Goal: Entertainment & Leisure: Consume media (video, audio)

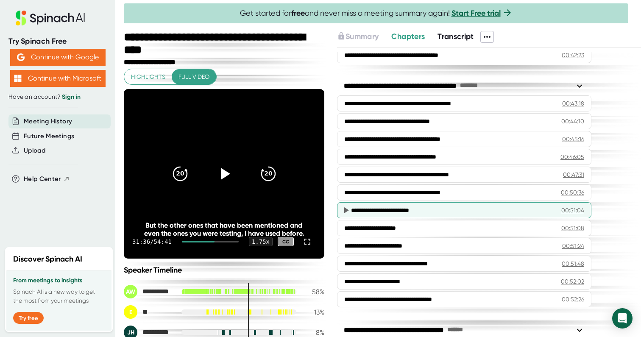
scroll to position [964, 0]
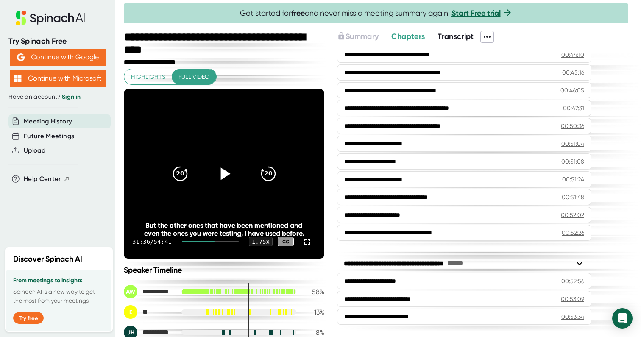
click at [222, 176] on icon at bounding box center [225, 173] width 10 height 12
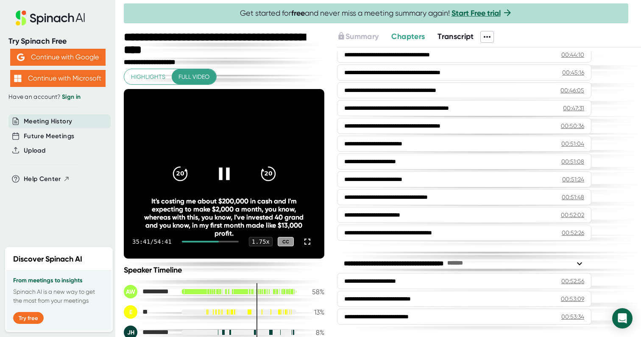
click at [224, 175] on icon at bounding box center [223, 173] width 21 height 21
click at [224, 175] on icon at bounding box center [225, 173] width 10 height 12
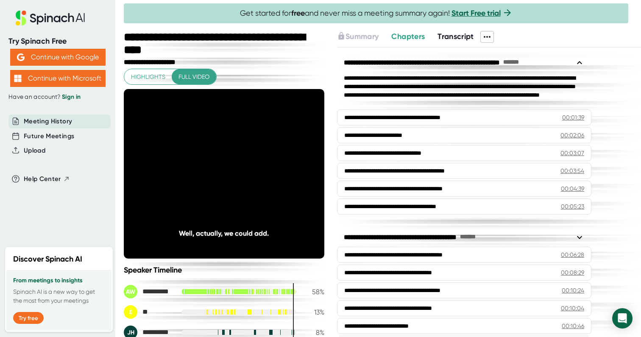
scroll to position [964, 0]
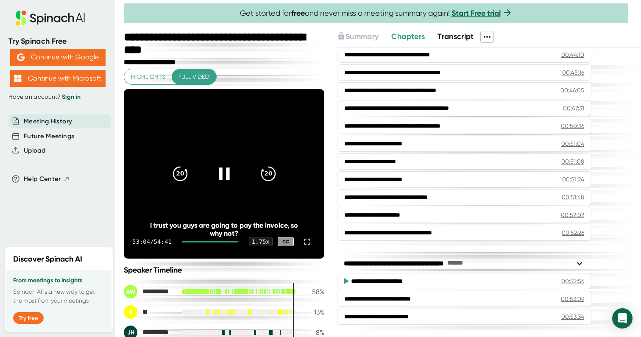
click at [226, 172] on icon at bounding box center [224, 173] width 11 height 12
click at [225, 168] on icon at bounding box center [223, 173] width 21 height 21
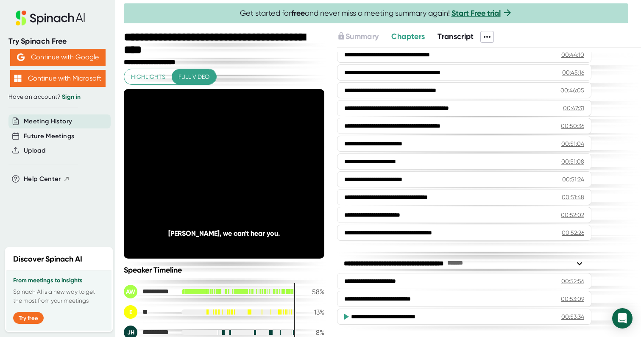
click at [224, 171] on icon at bounding box center [223, 173] width 21 height 21
